Goal: Information Seeking & Learning: Learn about a topic

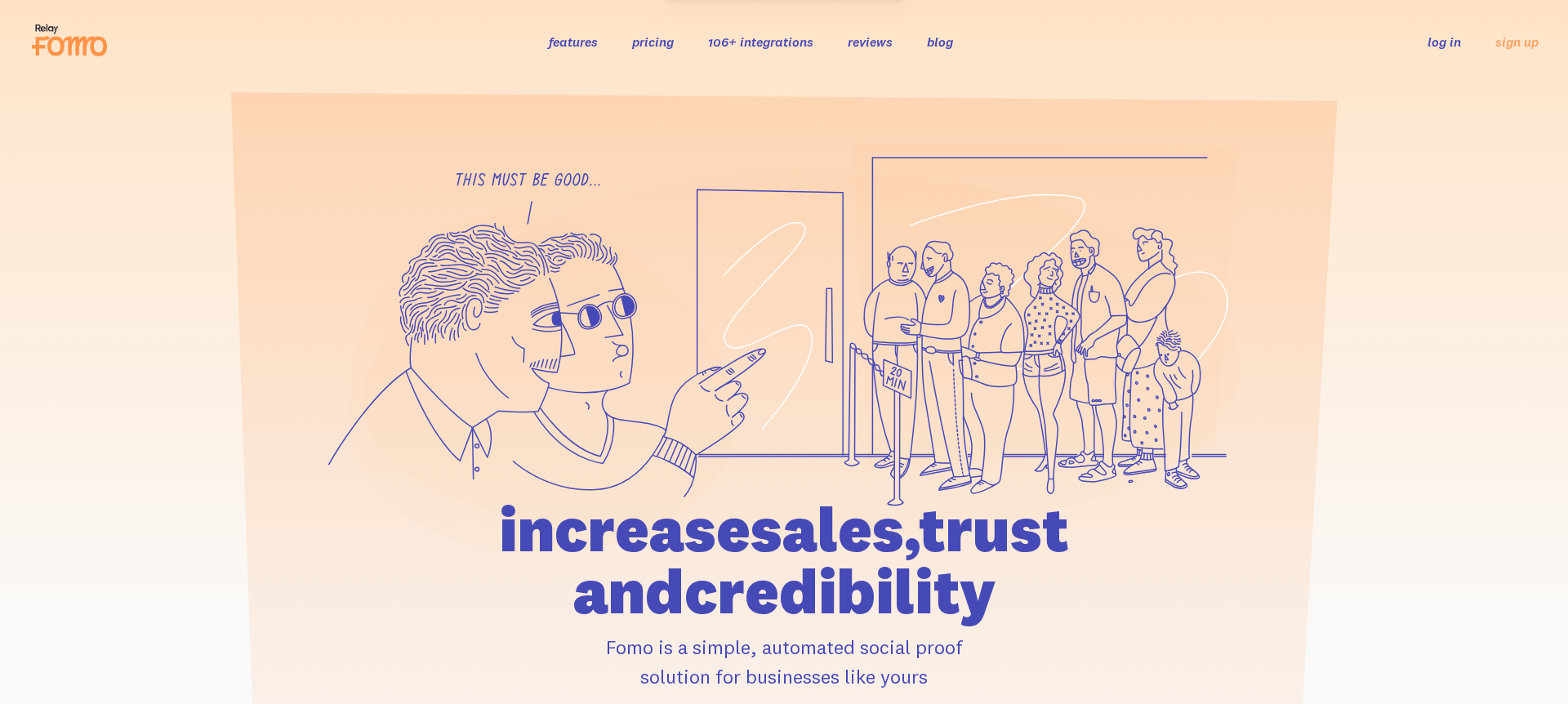
click at [773, 41] on link "106+ integrations" at bounding box center [760, 41] width 105 height 17
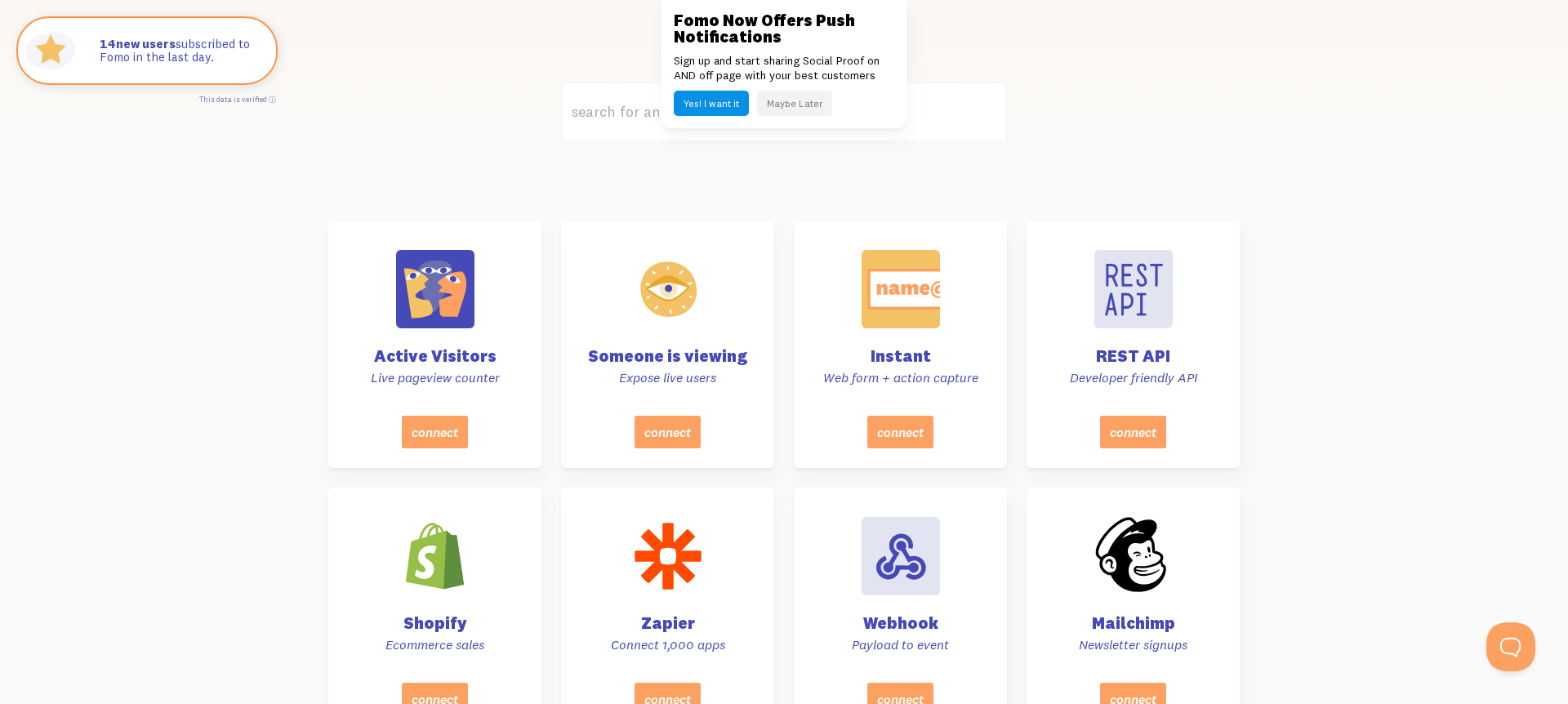
scroll to position [486, 0]
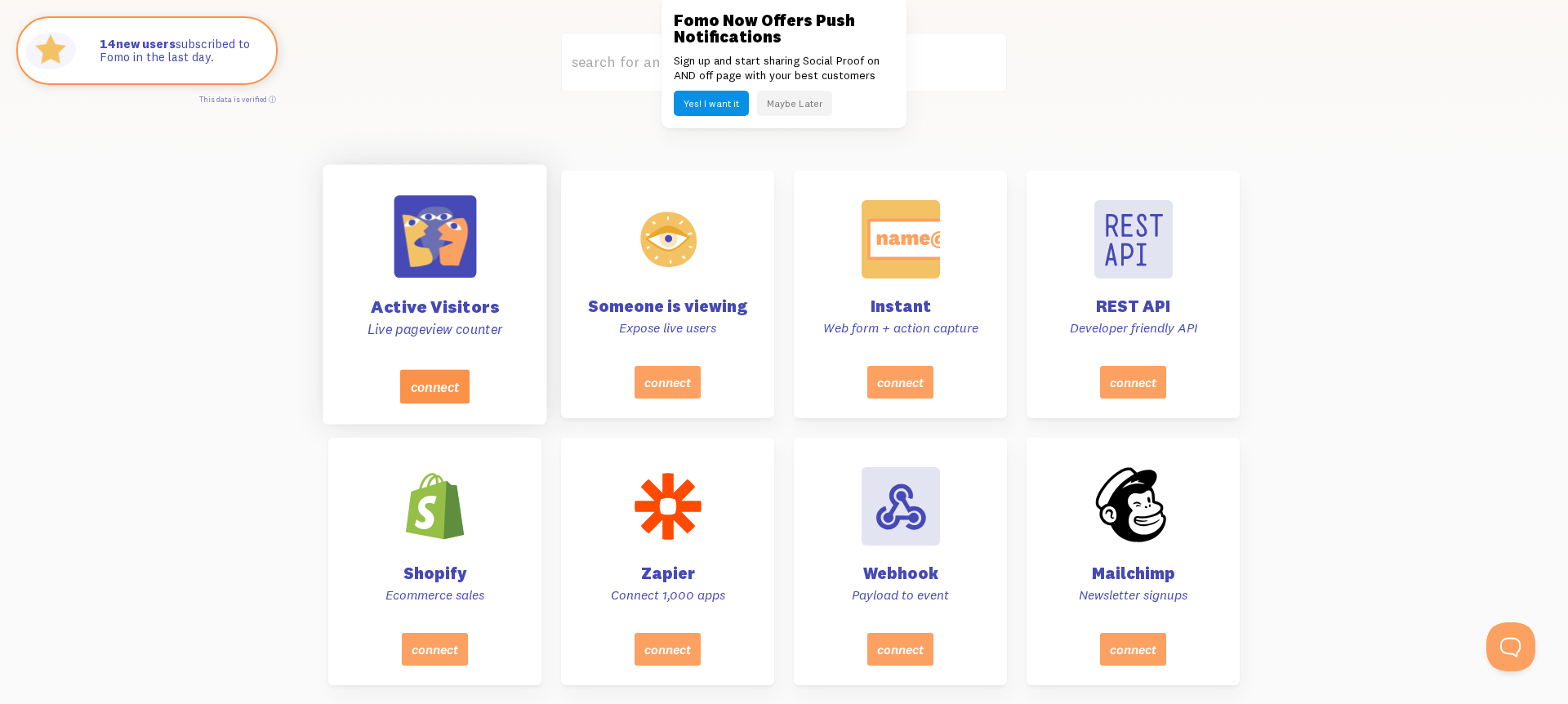
click at [455, 372] on button "connect" at bounding box center [435, 386] width 69 height 34
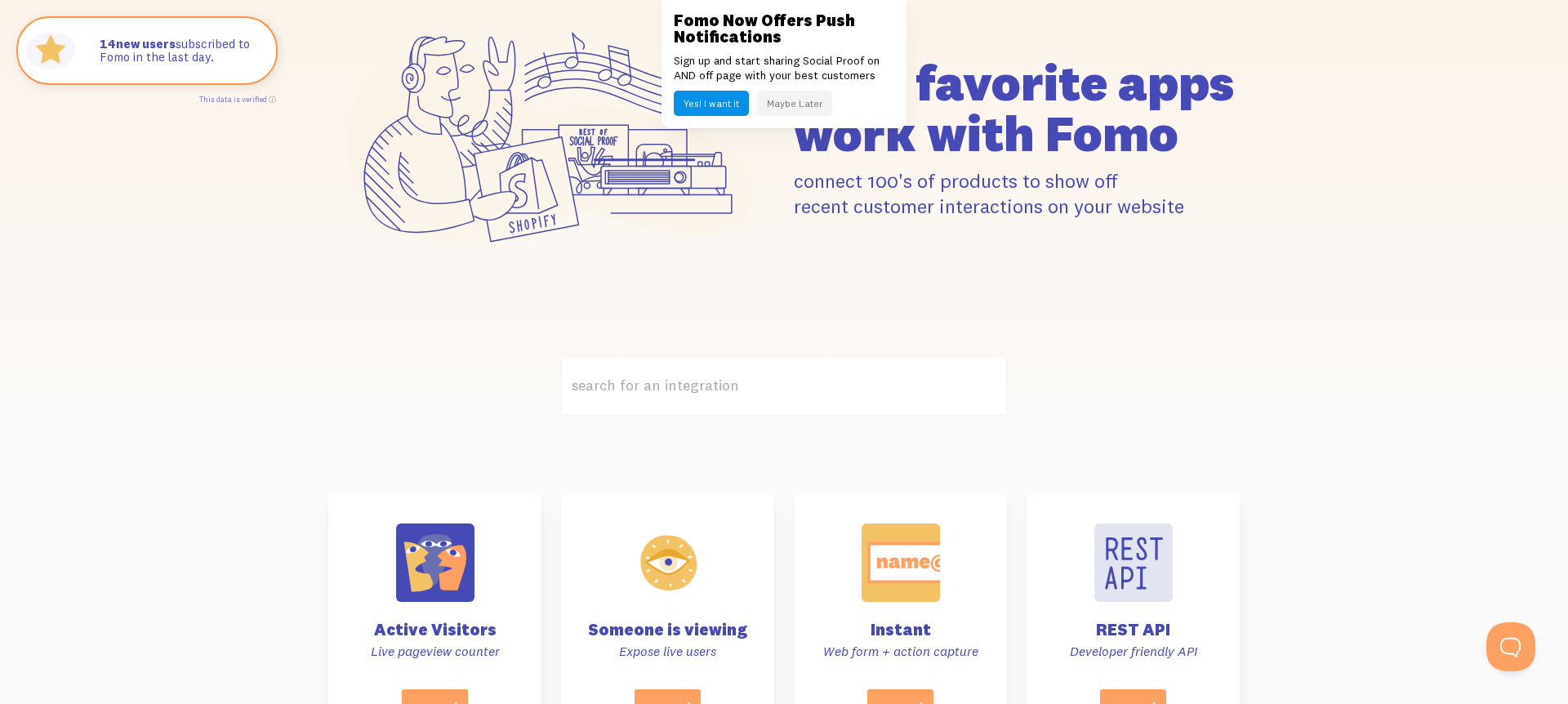
scroll to position [144, 0]
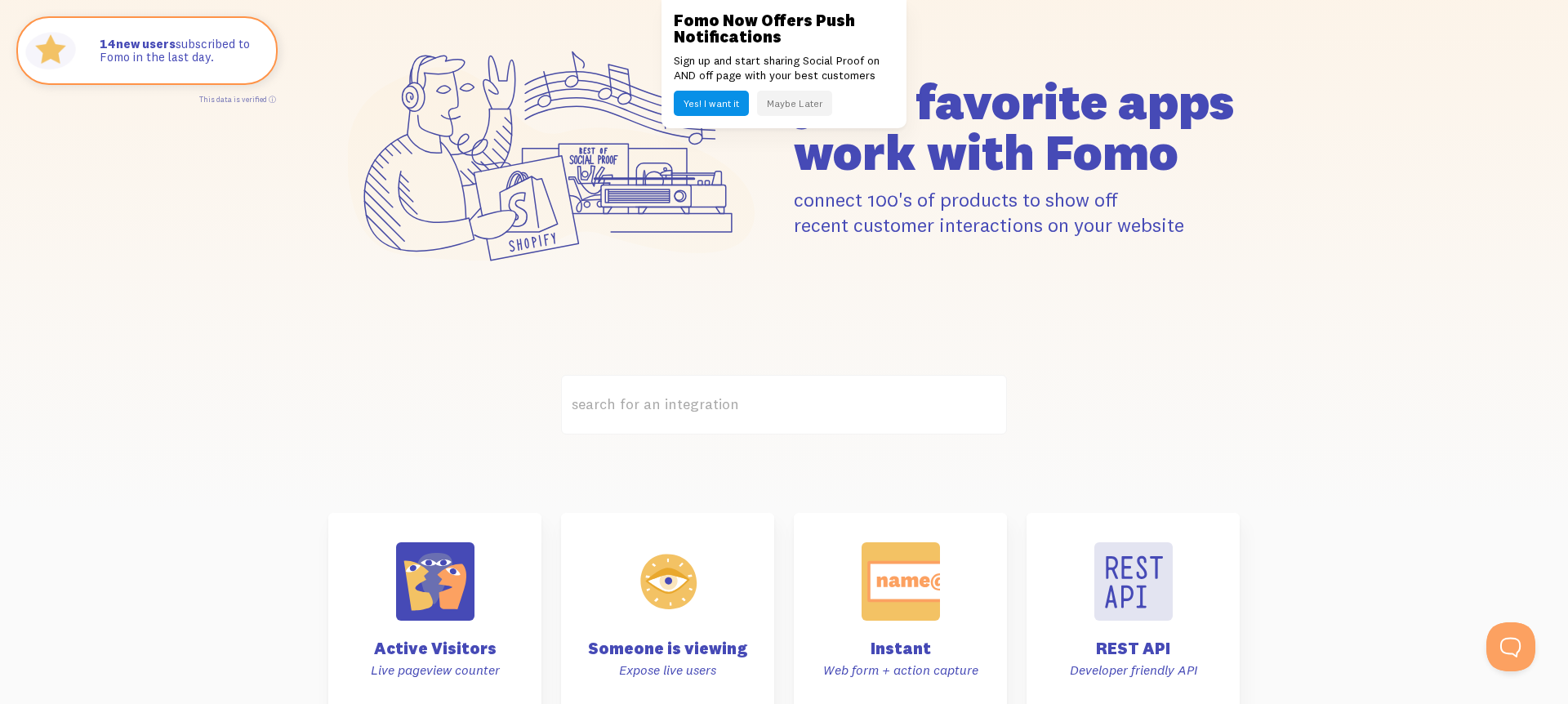
drag, startPoint x: 793, startPoint y: 98, endPoint x: 764, endPoint y: 133, distance: 45.5
click at [793, 98] on button "Maybe Later" at bounding box center [794, 103] width 75 height 26
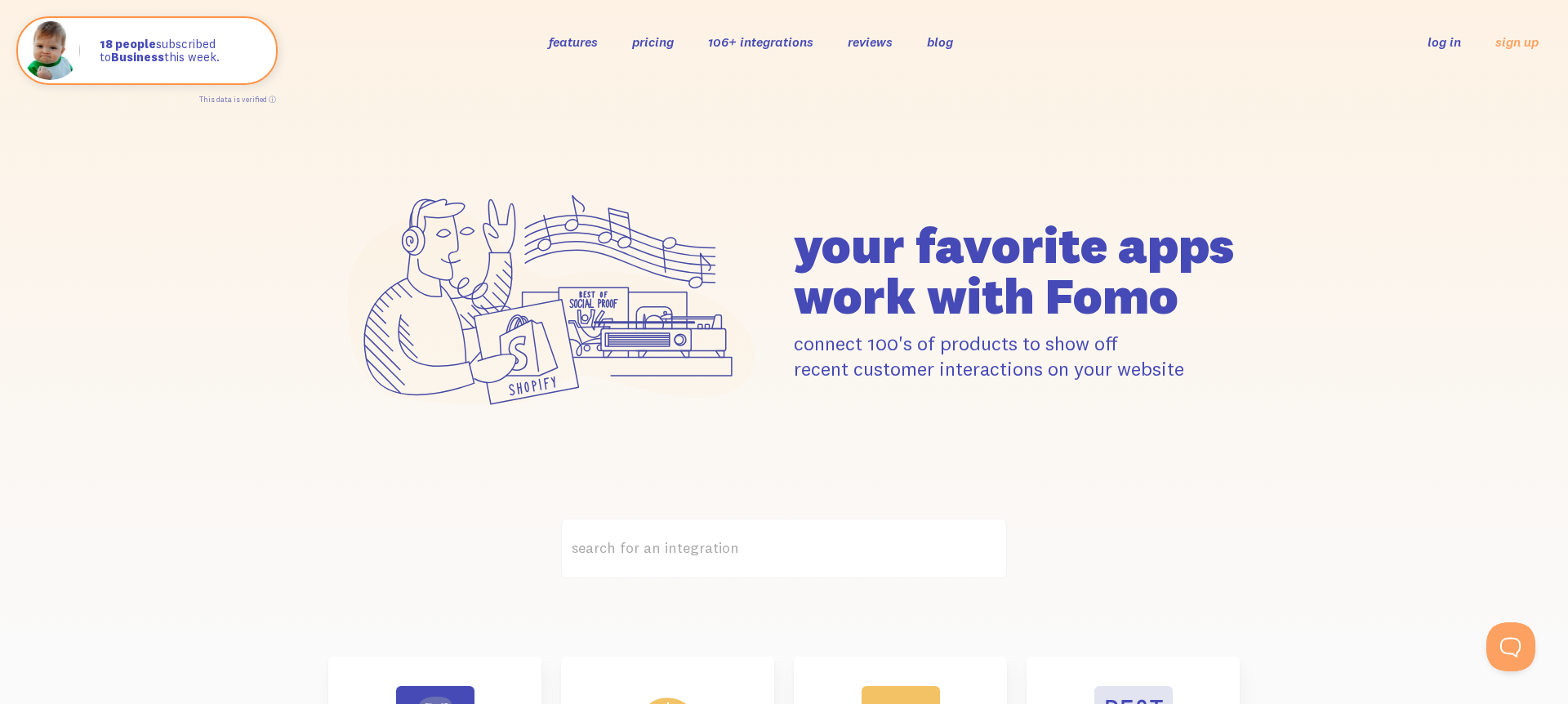
scroll to position [0, 0]
click at [564, 34] on link "features" at bounding box center [573, 41] width 49 height 17
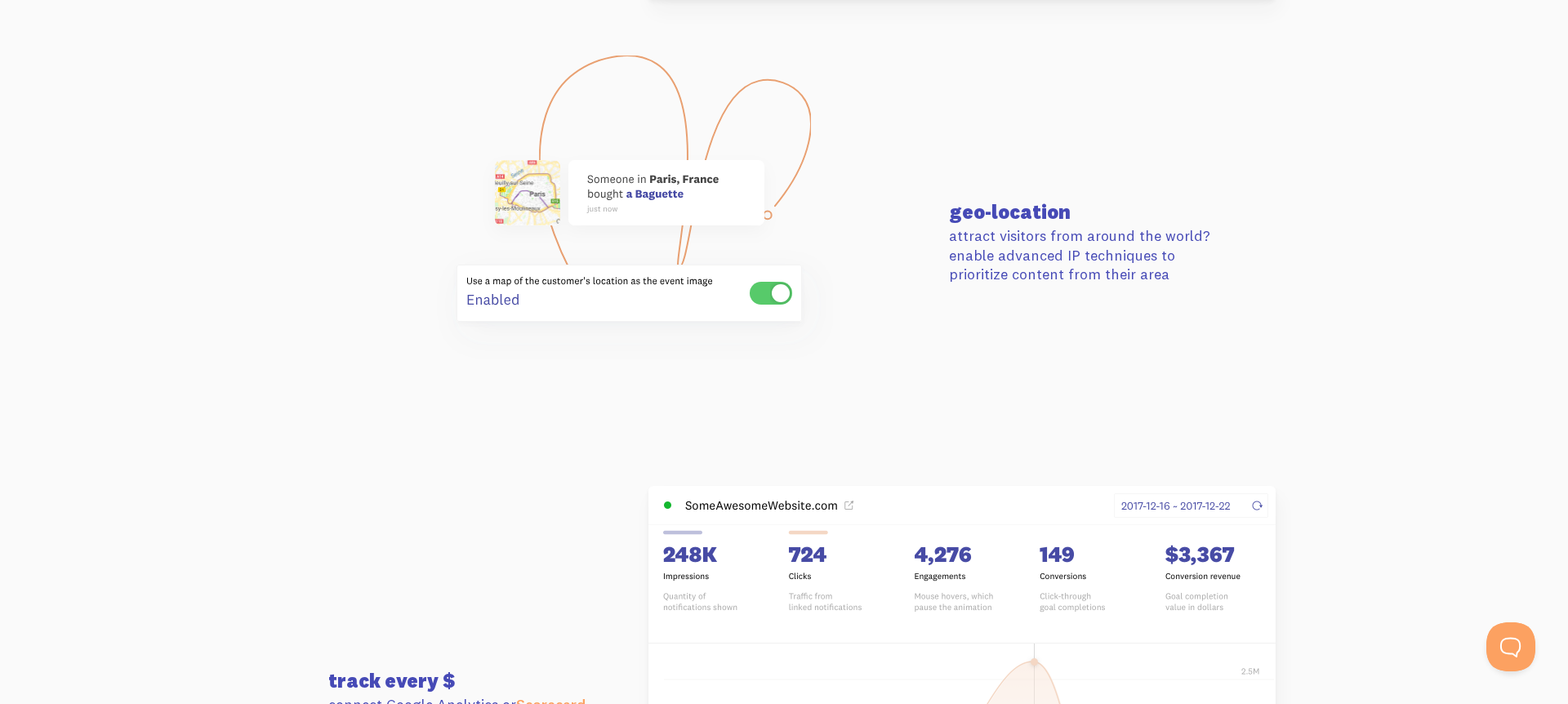
scroll to position [3977, 0]
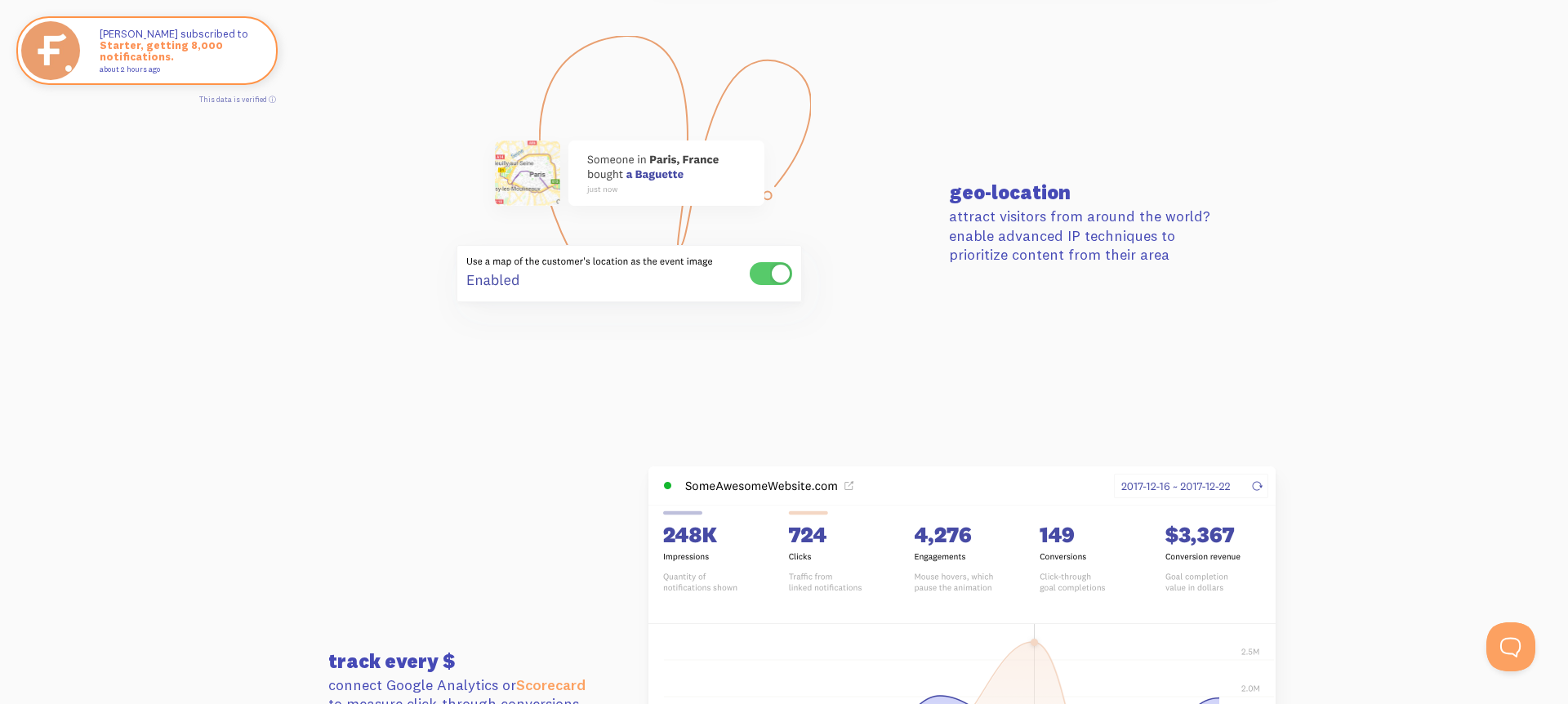
drag, startPoint x: 767, startPoint y: 264, endPoint x: 724, endPoint y: 296, distance: 53.6
click at [767, 264] on use at bounding box center [770, 274] width 42 height 23
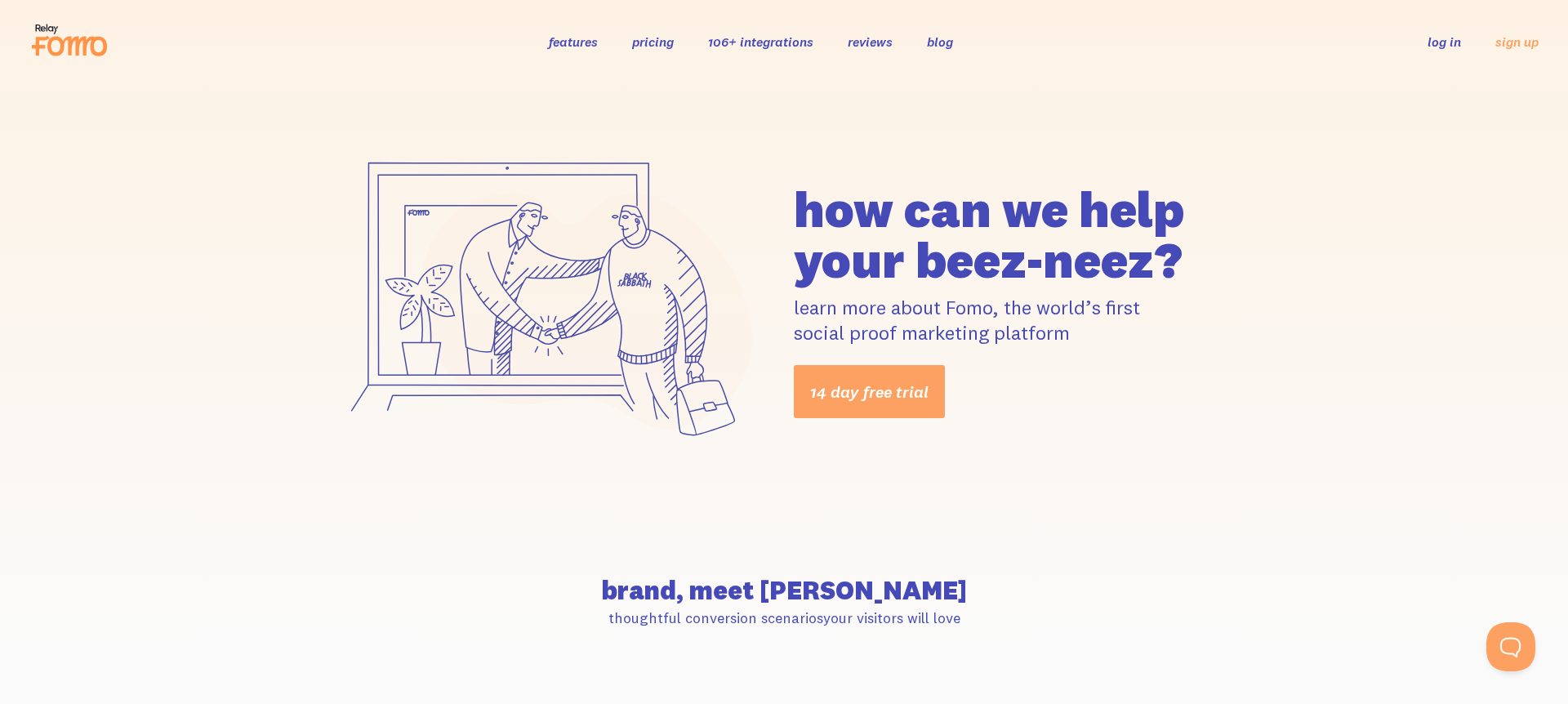
scroll to position [0, 0]
click at [31, 41] on icon at bounding box center [69, 40] width 80 height 41
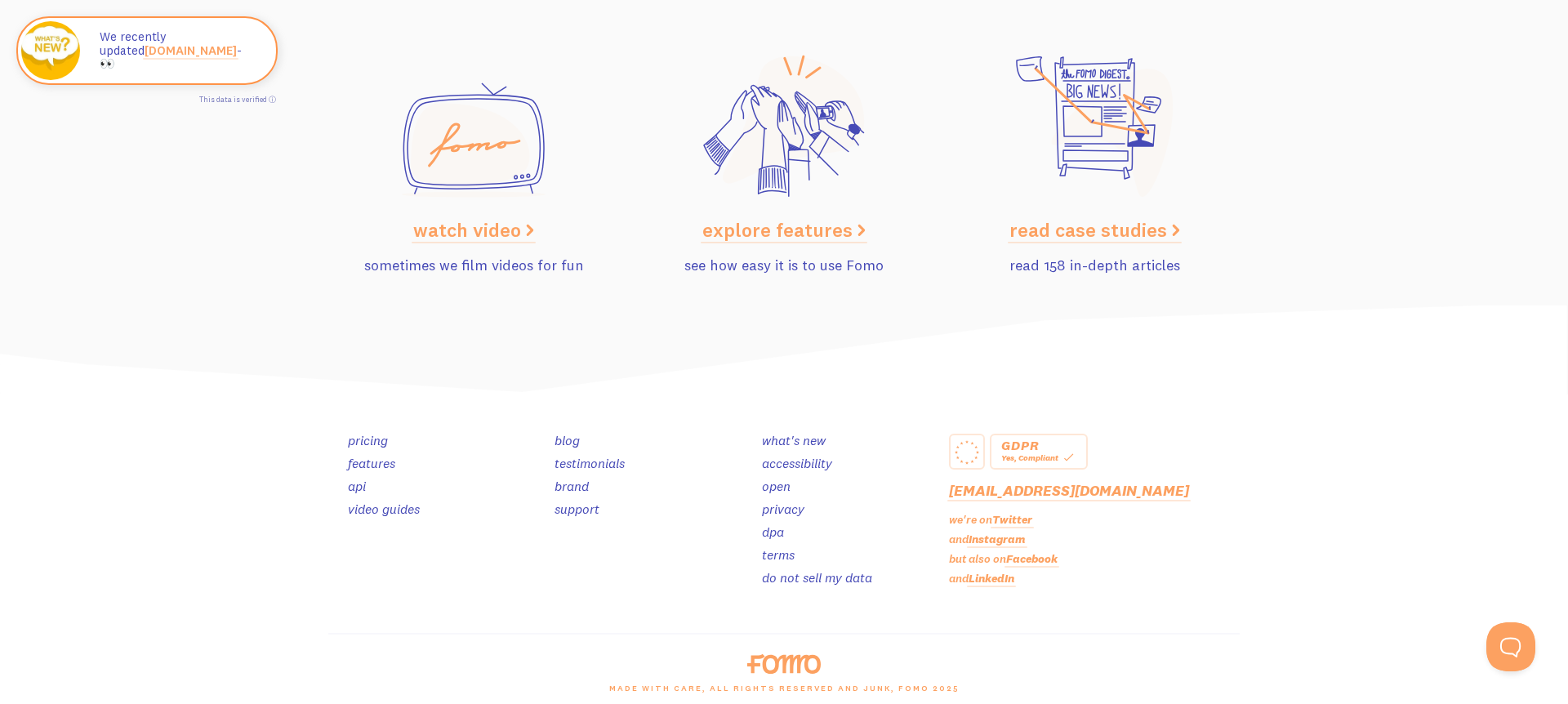
scroll to position [8226, 1]
click at [466, 223] on link "watch video" at bounding box center [474, 231] width 121 height 25
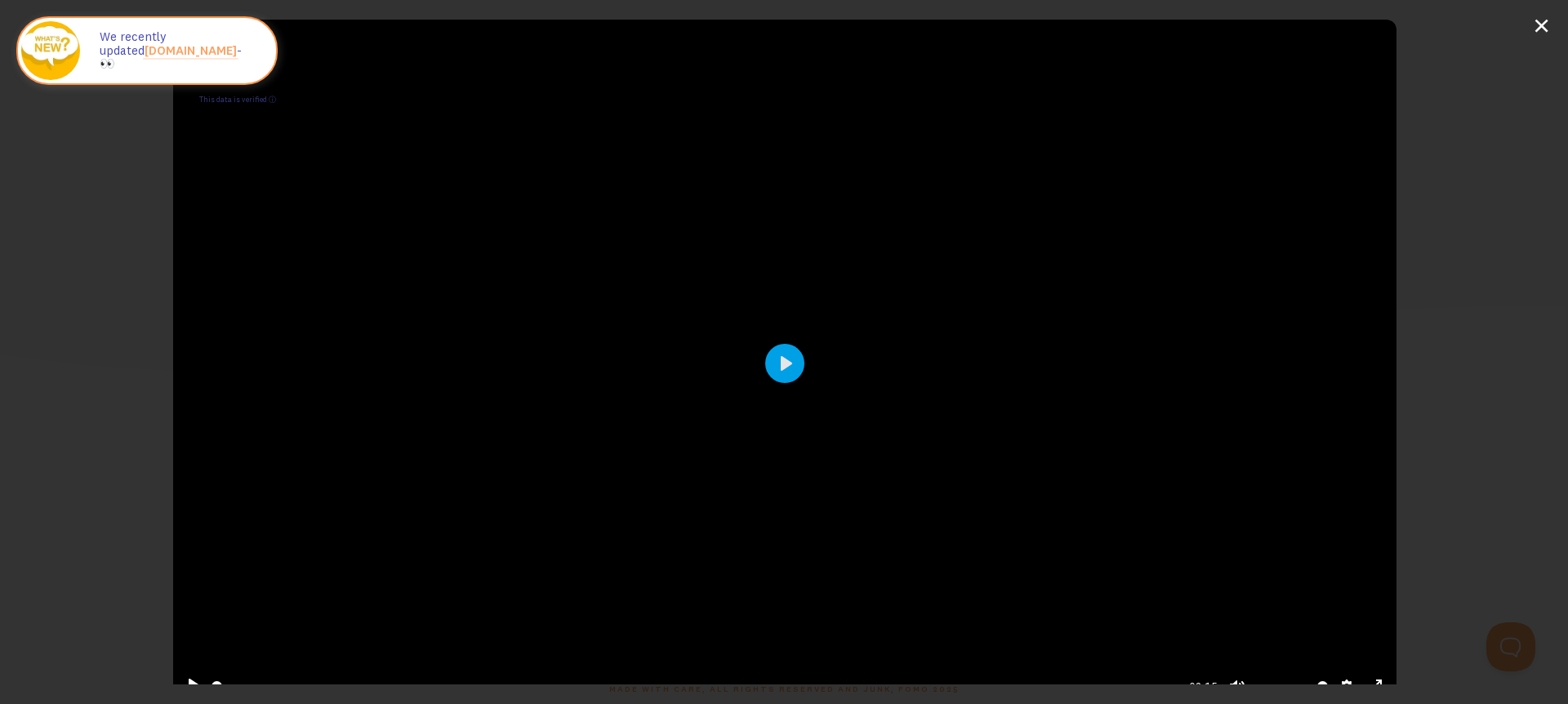
scroll to position [8224, 0]
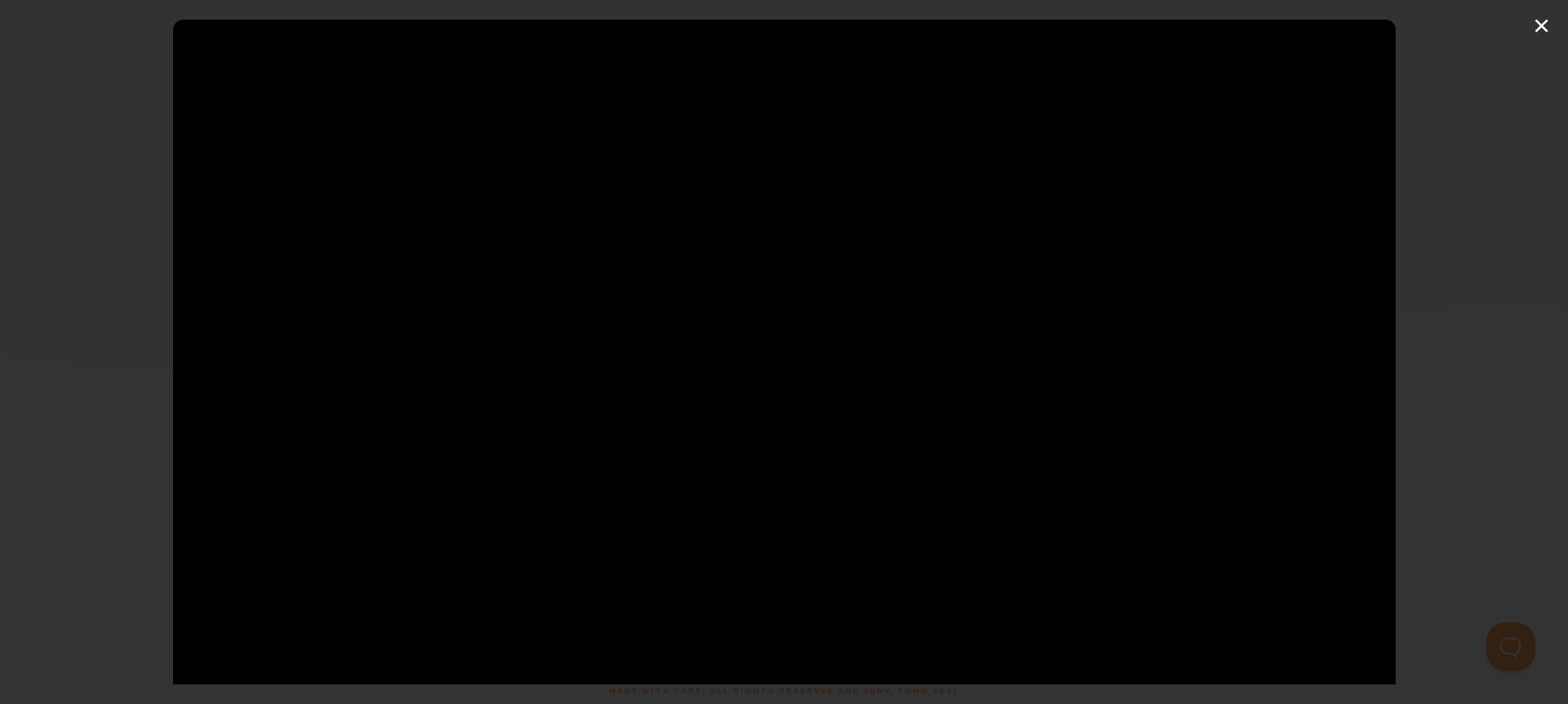
click at [1533, 489] on div "Pause Play % buffered 00:00 -02:05 Unmute Mute Disable captions Enable captions…" at bounding box center [784, 352] width 1568 height 704
type input "7.03"
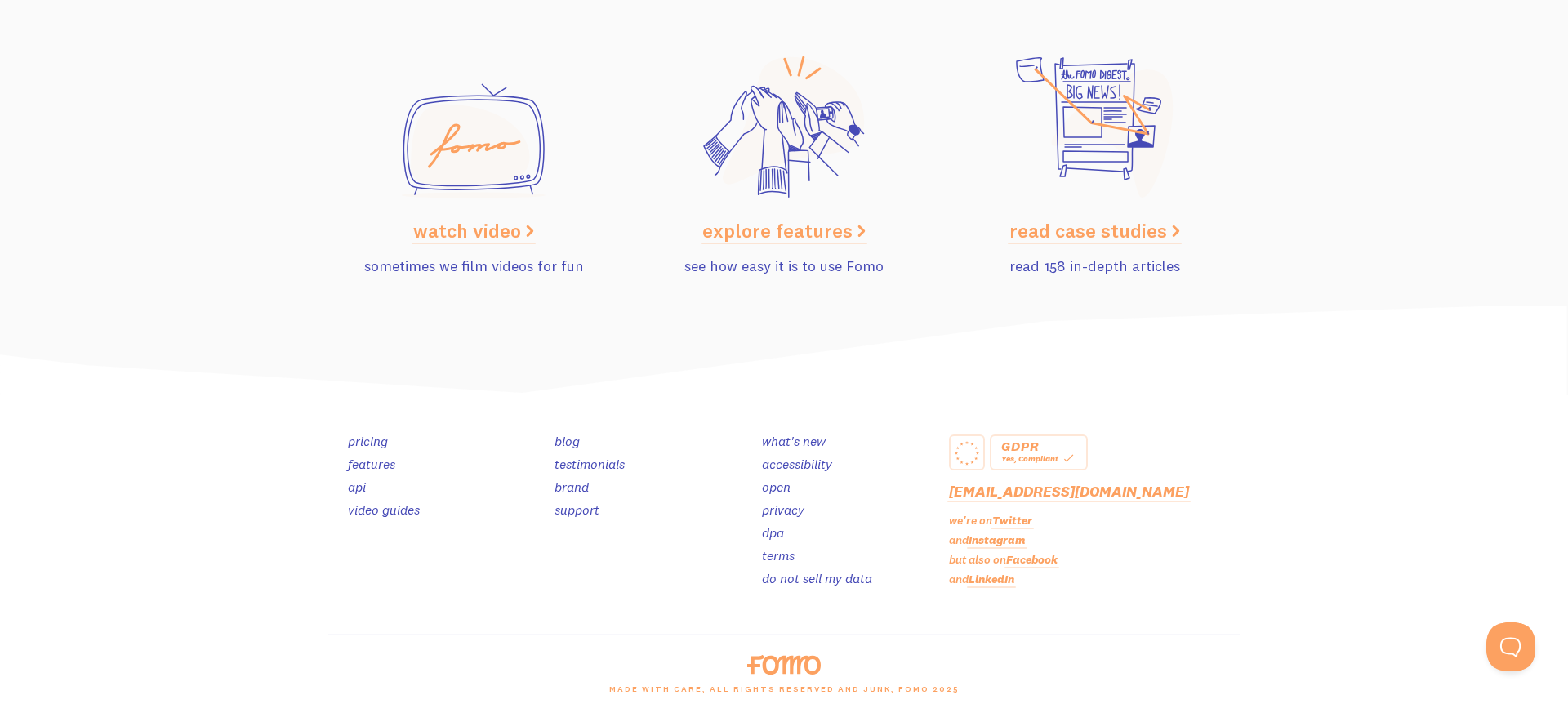
click at [1112, 230] on link "read case studies" at bounding box center [1094, 231] width 170 height 25
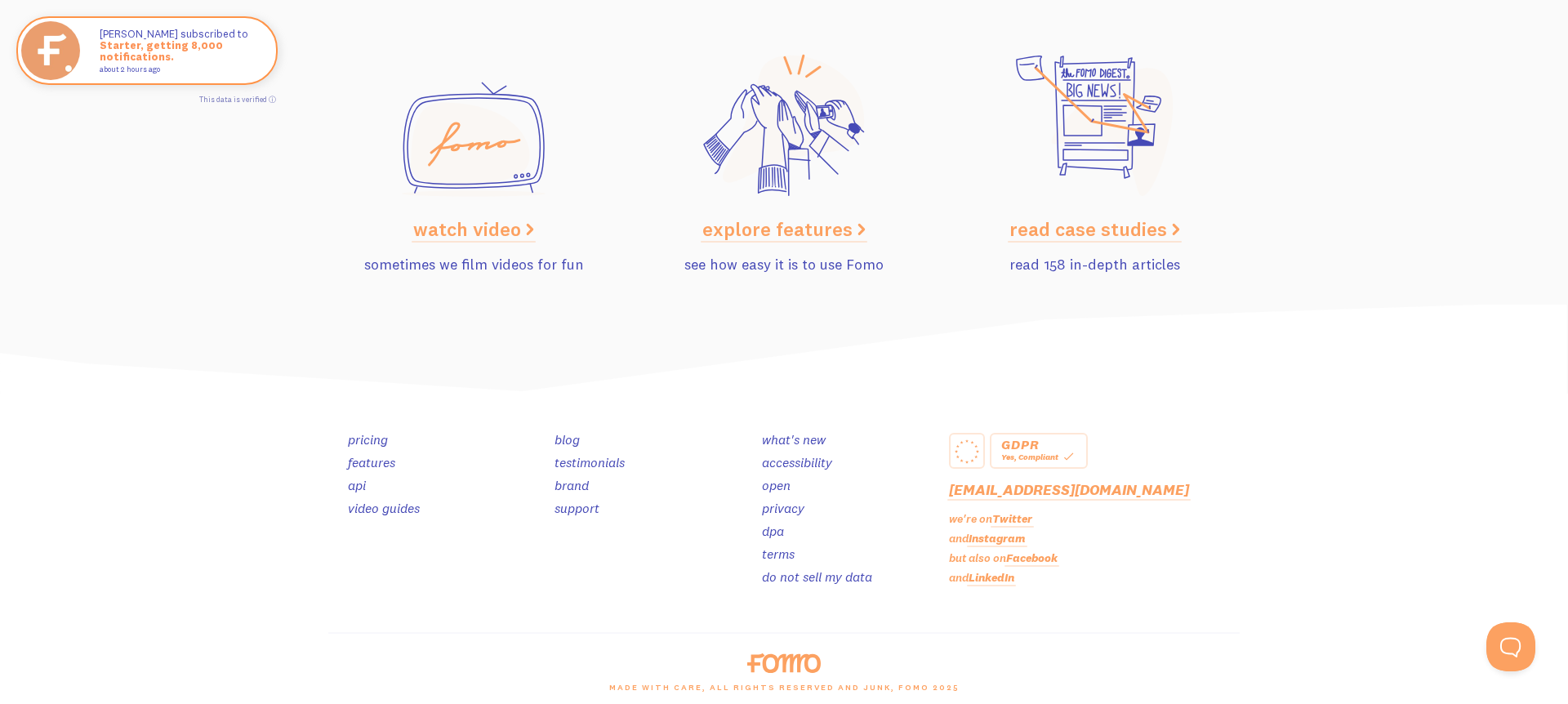
scroll to position [8226, 0]
